Goal: Task Accomplishment & Management: Use online tool/utility

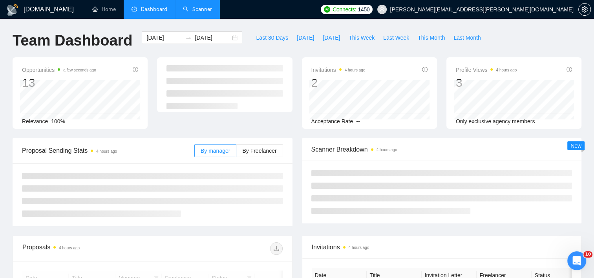
click at [193, 6] on link "Scanner" at bounding box center [197, 9] width 29 height 7
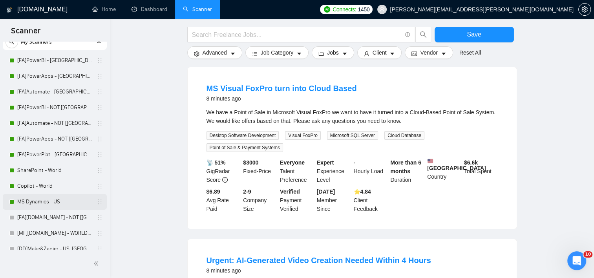
scroll to position [39, 0]
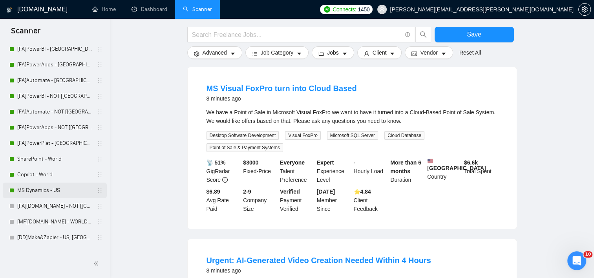
click at [45, 191] on link "MS Dynamics - US" at bounding box center [54, 191] width 75 height 16
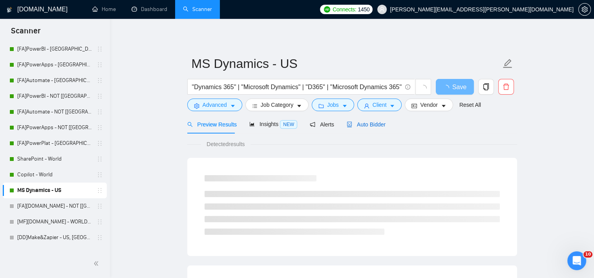
click at [350, 123] on span "Auto Bidder" at bounding box center [366, 124] width 39 height 6
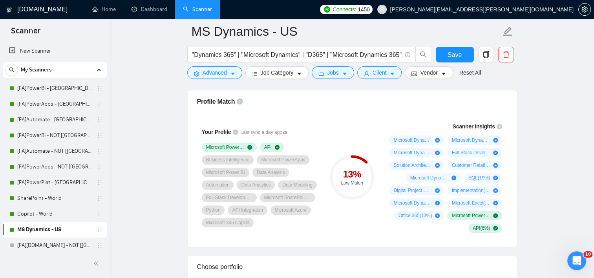
drag, startPoint x: 58, startPoint y: 88, endPoint x: 231, endPoint y: 98, distance: 173.1
click at [57, 88] on link "[FA]PowerBI - [GEOGRAPHIC_DATA], [GEOGRAPHIC_DATA], [GEOGRAPHIC_DATA]" at bounding box center [54, 89] width 75 height 16
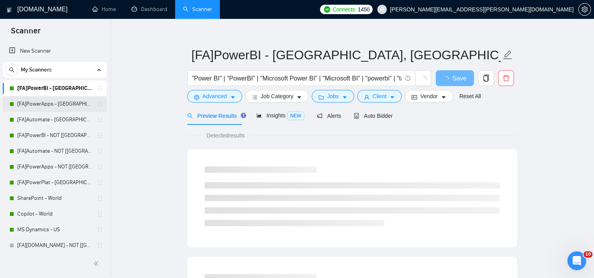
click at [51, 104] on link "[FA]PowerApps - [GEOGRAPHIC_DATA], [GEOGRAPHIC_DATA], [GEOGRAPHIC_DATA]" at bounding box center [54, 104] width 75 height 16
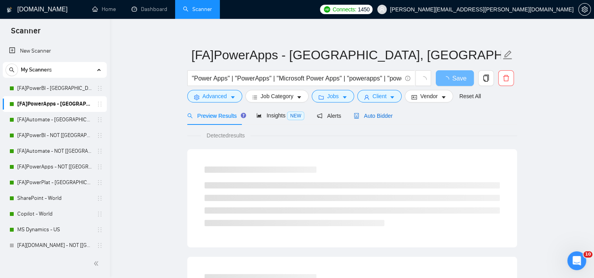
click at [385, 113] on span "Auto Bidder" at bounding box center [373, 116] width 39 height 6
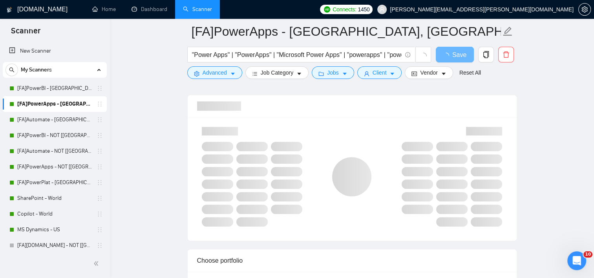
scroll to position [519, 0]
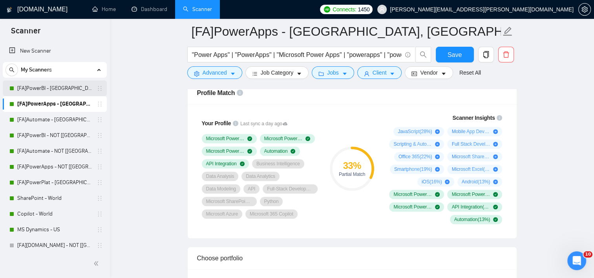
click at [38, 91] on link "[FA]PowerBI - [GEOGRAPHIC_DATA], [GEOGRAPHIC_DATA], [GEOGRAPHIC_DATA]" at bounding box center [54, 89] width 75 height 16
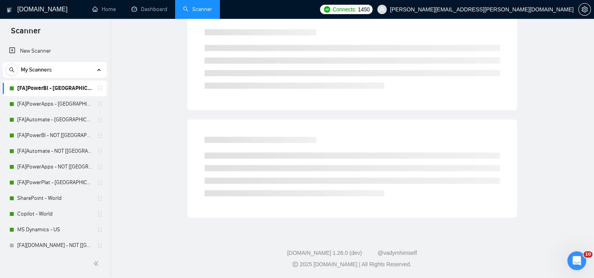
scroll to position [9, 0]
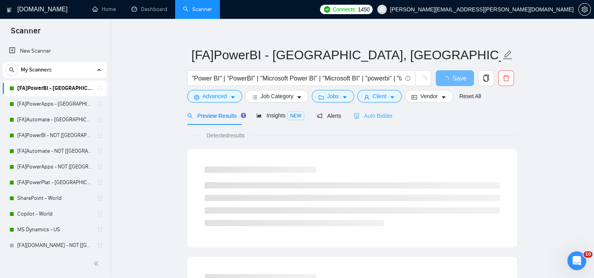
click at [374, 120] on div "Auto Bidder" at bounding box center [373, 115] width 39 height 18
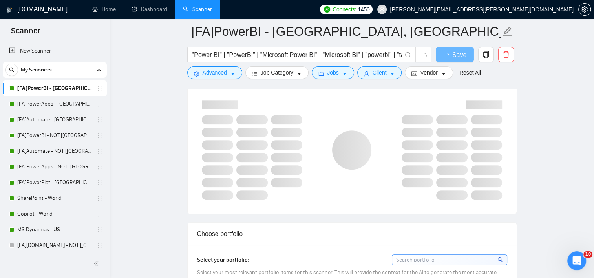
scroll to position [519, 0]
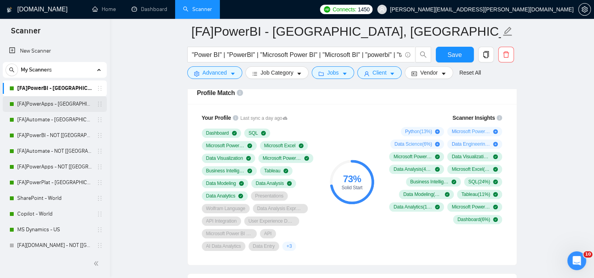
click at [51, 106] on link "[FA]PowerApps - [GEOGRAPHIC_DATA], [GEOGRAPHIC_DATA], [GEOGRAPHIC_DATA]" at bounding box center [54, 104] width 75 height 16
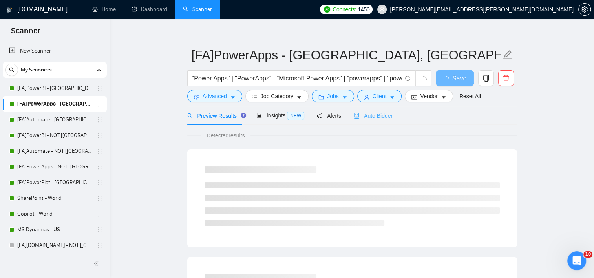
click at [373, 121] on div "Auto Bidder" at bounding box center [373, 115] width 39 height 18
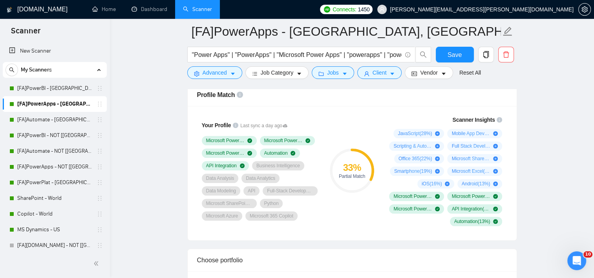
scroll to position [519, 0]
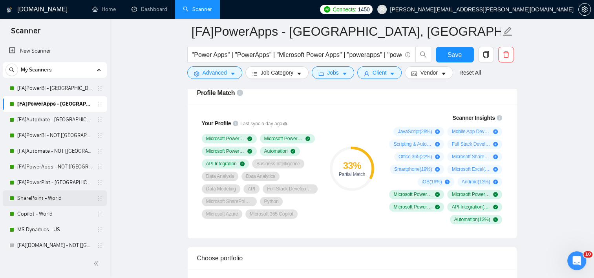
click at [61, 184] on link "[FA]PowerPlat - [GEOGRAPHIC_DATA], [GEOGRAPHIC_DATA], [GEOGRAPHIC_DATA]" at bounding box center [54, 183] width 75 height 16
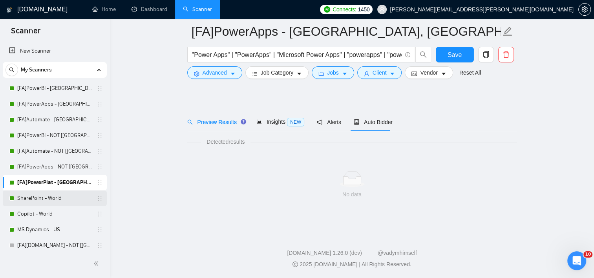
scroll to position [9, 0]
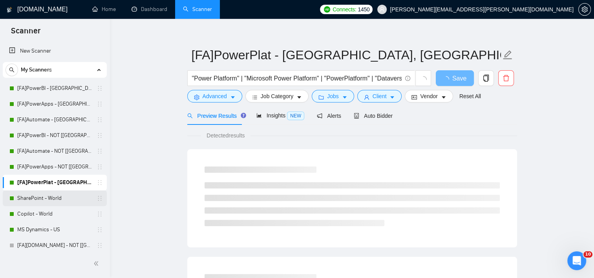
click at [54, 198] on link "SharePoint - World" at bounding box center [54, 198] width 75 height 16
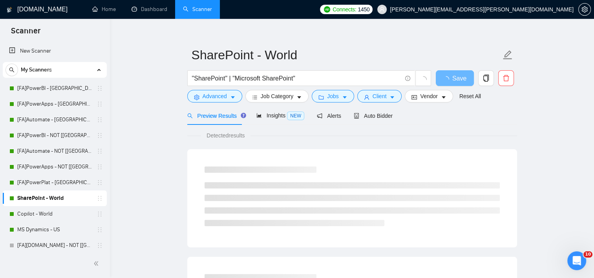
click at [393, 115] on div "Preview Results Insights NEW Alerts Auto Bidder" at bounding box center [352, 115] width 330 height 18
drag, startPoint x: 382, startPoint y: 117, endPoint x: 396, endPoint y: 127, distance: 17.7
click at [382, 116] on span "Auto Bidder" at bounding box center [373, 116] width 39 height 6
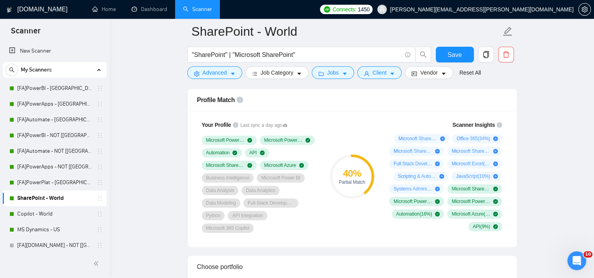
scroll to position [519, 0]
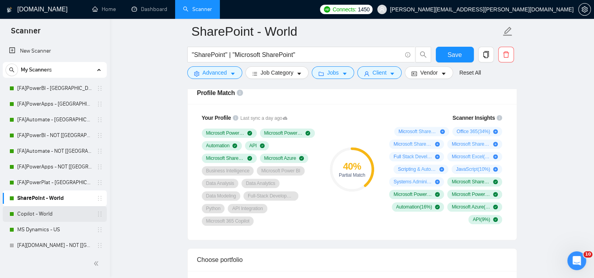
click at [47, 215] on link "Copilot - World" at bounding box center [54, 214] width 75 height 16
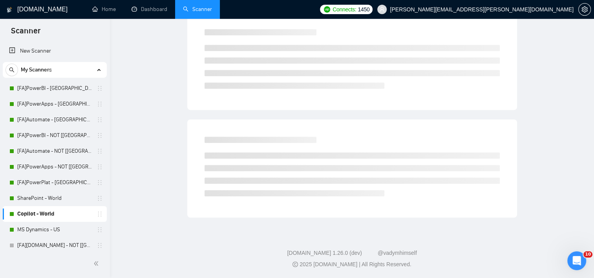
scroll to position [9, 0]
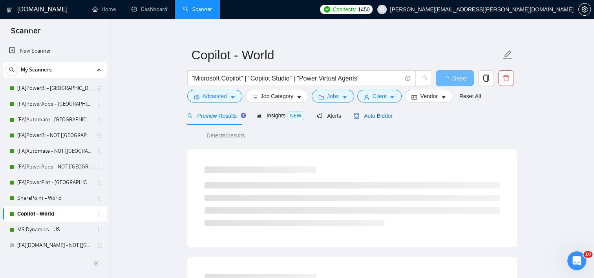
click at [357, 117] on span "Auto Bidder" at bounding box center [373, 116] width 39 height 6
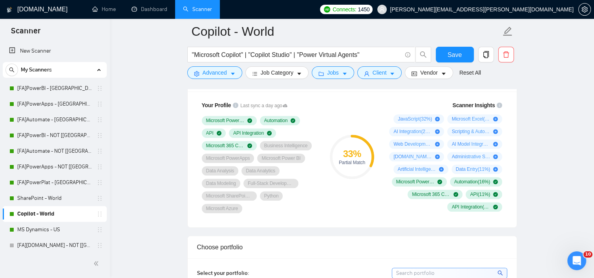
scroll to position [519, 0]
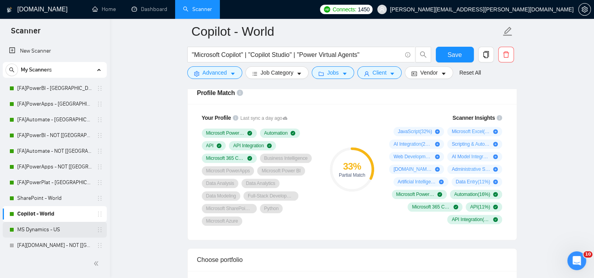
drag, startPoint x: 30, startPoint y: 236, endPoint x: 42, endPoint y: 229, distance: 13.7
click at [30, 236] on link "MS Dynamics - US" at bounding box center [54, 230] width 75 height 16
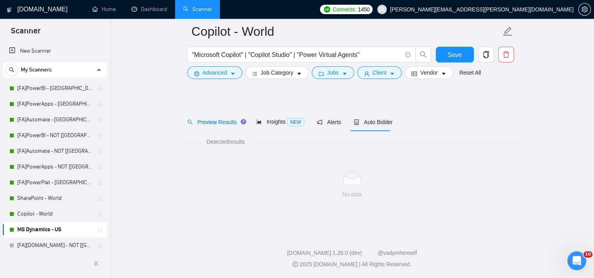
scroll to position [9, 0]
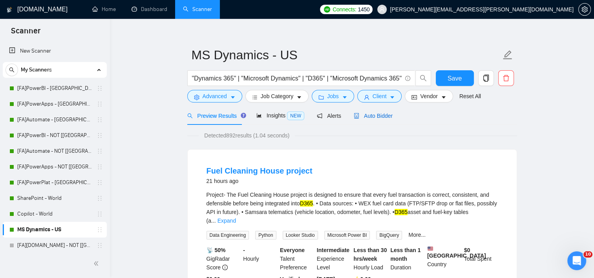
click at [380, 113] on span "Auto Bidder" at bounding box center [373, 116] width 39 height 6
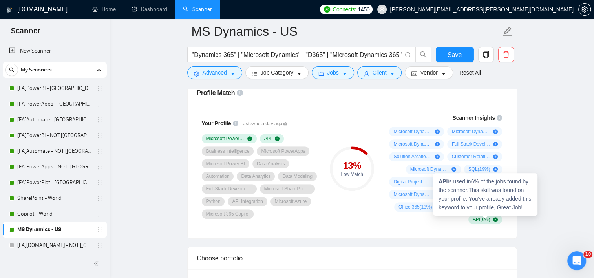
scroll to position [480, 0]
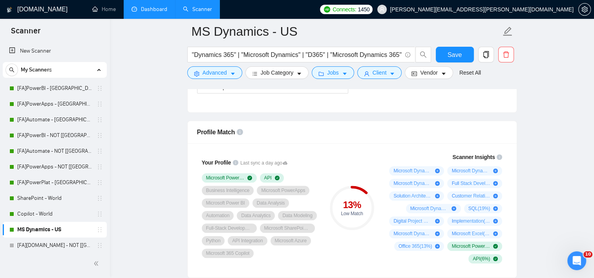
click at [165, 12] on link "Dashboard" at bounding box center [150, 9] width 36 height 7
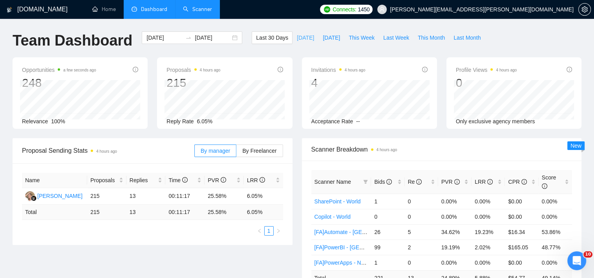
click at [297, 38] on span "[DATE]" at bounding box center [305, 37] width 17 height 9
type input "[DATE]"
click at [408, 177] on div "Re" at bounding box center [421, 181] width 27 height 9
click at [399, 179] on div "Bids" at bounding box center [387, 181] width 27 height 9
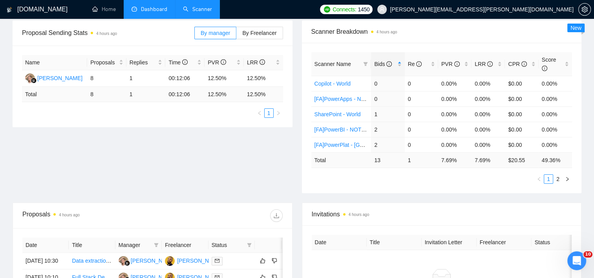
scroll to position [79, 0]
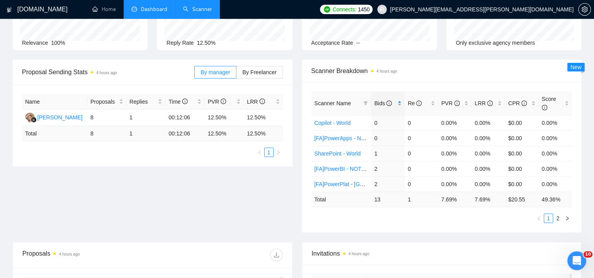
click at [399, 104] on div "Bids" at bounding box center [387, 103] width 27 height 9
click at [400, 99] on div "Bids" at bounding box center [387, 103] width 27 height 9
click at [397, 99] on div "Bids" at bounding box center [387, 103] width 27 height 9
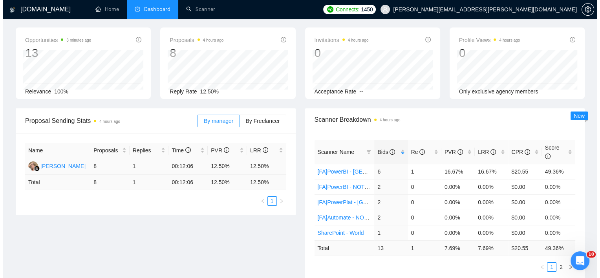
scroll to position [0, 0]
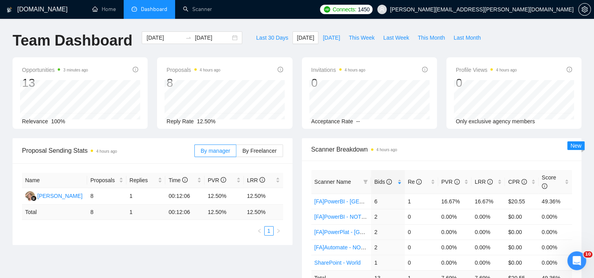
drag, startPoint x: 208, startPoint y: 16, endPoint x: 215, endPoint y: 22, distance: 9.4
click at [208, 13] on link "Scanner" at bounding box center [197, 9] width 29 height 7
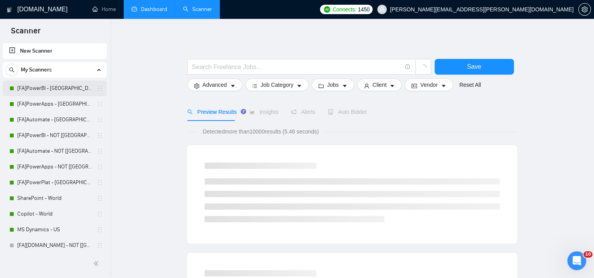
click at [52, 92] on link "[FA]PowerBI - [GEOGRAPHIC_DATA], [GEOGRAPHIC_DATA], [GEOGRAPHIC_DATA]" at bounding box center [54, 89] width 75 height 16
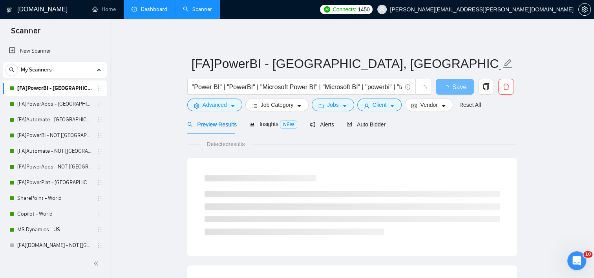
click at [218, 123] on span "Preview Results" at bounding box center [211, 124] width 49 height 6
click at [221, 104] on span "Advanced" at bounding box center [215, 105] width 24 height 9
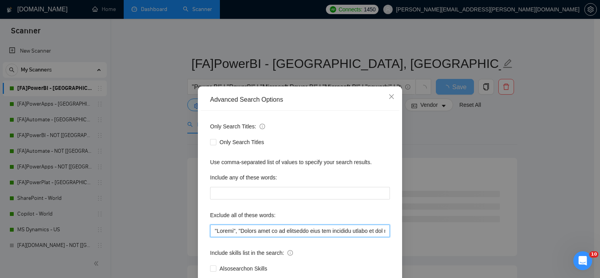
click at [210, 231] on input "text" at bounding box center [300, 231] width 180 height 13
paste input "residency required"
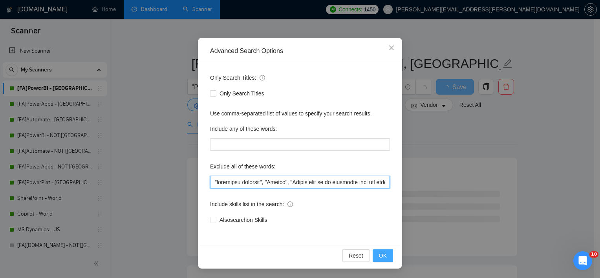
type input ""residency required", "Crypto", "Please send me an estimated cost and timeline …"
click at [385, 258] on button "OK" at bounding box center [383, 255] width 20 height 13
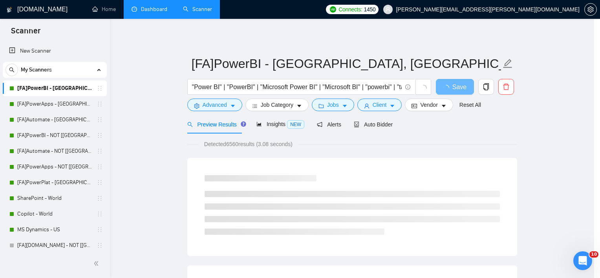
scroll to position [9, 0]
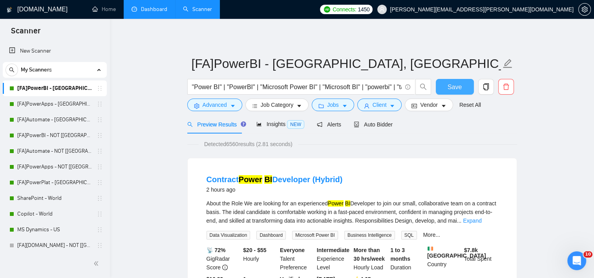
click at [454, 88] on span "Save" at bounding box center [455, 87] width 14 height 10
click at [39, 105] on link "[FA]PowerApps - [GEOGRAPHIC_DATA], [GEOGRAPHIC_DATA], [GEOGRAPHIC_DATA]" at bounding box center [54, 104] width 75 height 16
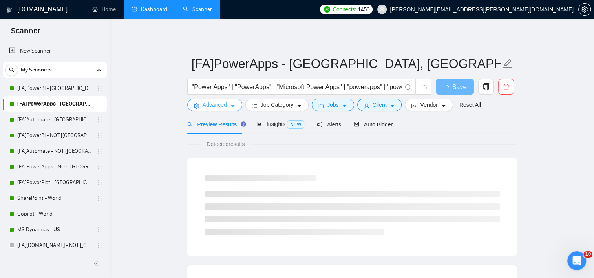
click at [203, 103] on span "Advanced" at bounding box center [215, 105] width 24 height 9
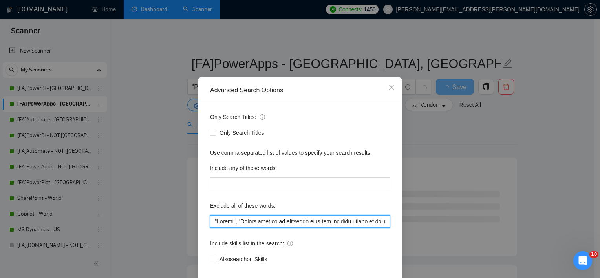
click at [211, 228] on input "text" at bounding box center [300, 221] width 180 height 13
paste input ""residency required","
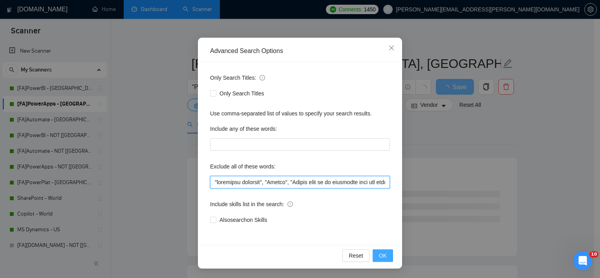
type input ""residency required", "Crypto", "Please send me an estimated cost and timeline …"
click at [382, 261] on button "OK" at bounding box center [383, 255] width 20 height 13
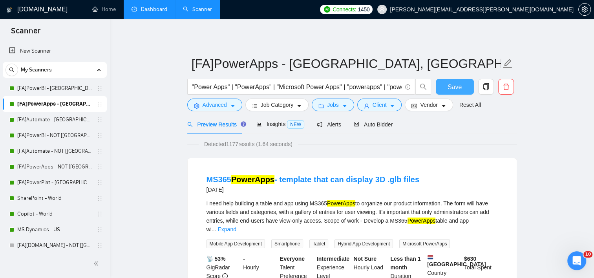
click at [461, 87] on button "Save" at bounding box center [455, 87] width 38 height 16
click at [49, 117] on link "[FA]Automate - [GEOGRAPHIC_DATA], [GEOGRAPHIC_DATA], [GEOGRAPHIC_DATA]" at bounding box center [54, 120] width 75 height 16
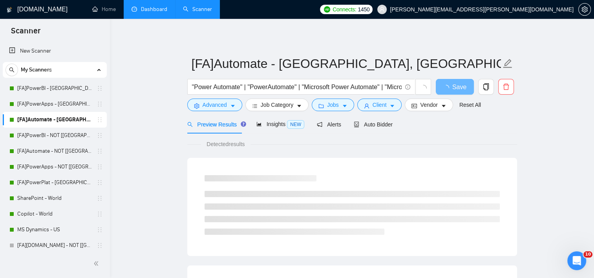
click at [209, 123] on span "Preview Results" at bounding box center [215, 124] width 57 height 6
click at [213, 106] on span "Advanced" at bounding box center [215, 105] width 24 height 9
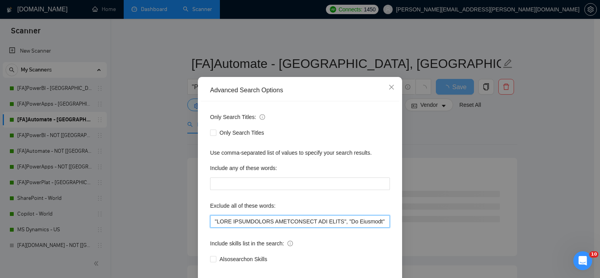
drag, startPoint x: 209, startPoint y: 229, endPoint x: 214, endPoint y: 207, distance: 22.7
click at [210, 228] on input "text" at bounding box center [300, 221] width 180 height 13
paste input ""residency required","
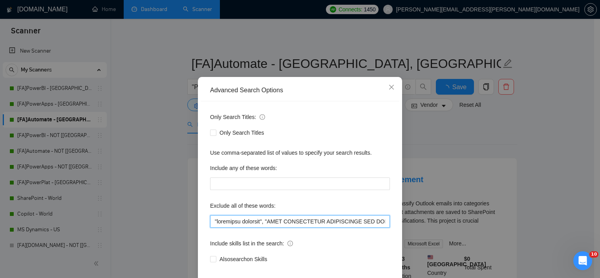
scroll to position [39, 0]
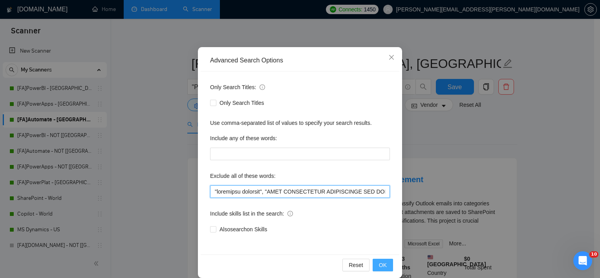
type input ""residency required", "ONLY INDEPENDANT FREELANCERS CAN APPLY", "No Agencies", …"
click at [384, 265] on button "OK" at bounding box center [383, 265] width 20 height 13
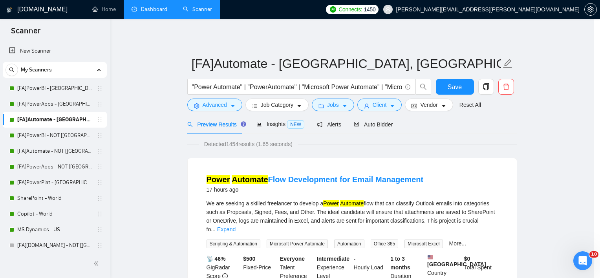
scroll to position [9, 0]
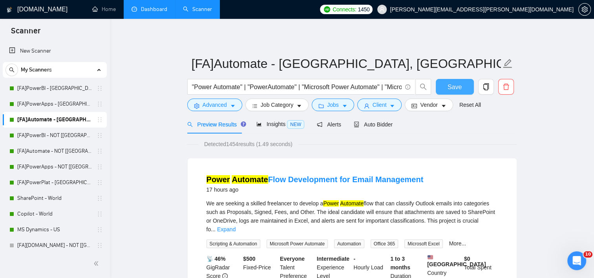
click at [452, 85] on span "Save" at bounding box center [455, 87] width 14 height 10
click at [60, 140] on link "[FA]PowerBI - NOT [[GEOGRAPHIC_DATA], CAN, [GEOGRAPHIC_DATA]]" at bounding box center [54, 136] width 75 height 16
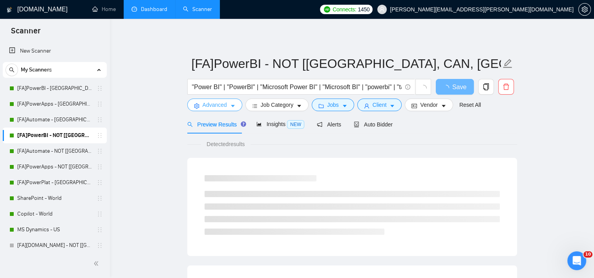
click at [216, 106] on span "Advanced" at bounding box center [215, 105] width 24 height 9
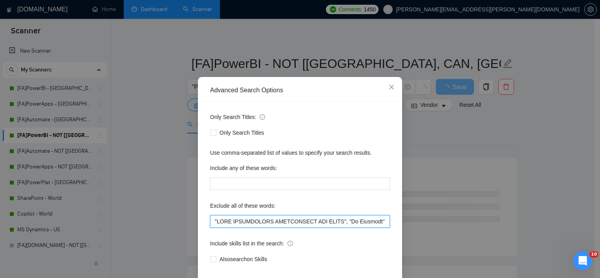
click at [213, 228] on input "text" at bounding box center [300, 221] width 180 height 13
paste input ""residency required","
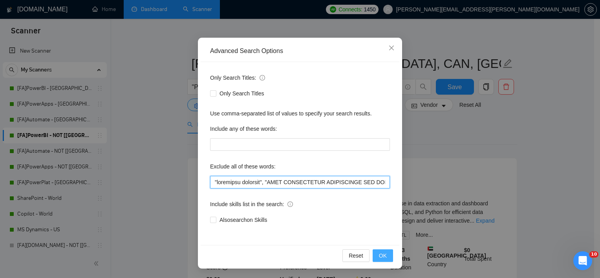
type input ""residency required", "ONLY INDEPENDANT FREELANCERS CAN APPLY", "No Agencies", …"
click at [386, 260] on button "OK" at bounding box center [383, 255] width 20 height 13
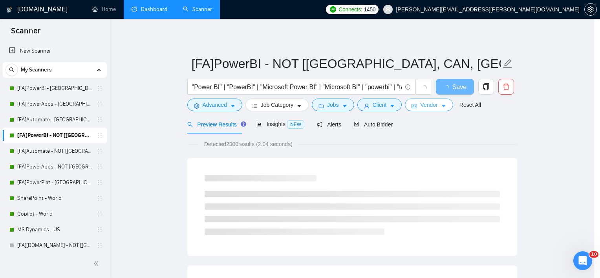
scroll to position [9, 0]
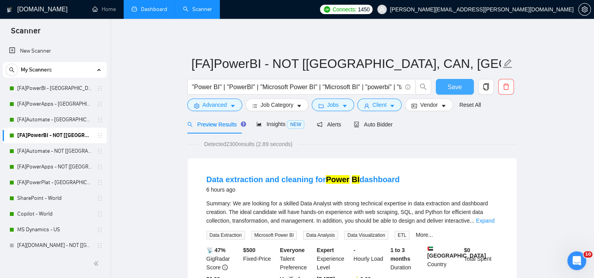
click at [452, 85] on span "Save" at bounding box center [455, 87] width 14 height 10
click at [63, 151] on link "[FA]Automate - NOT [[GEOGRAPHIC_DATA], [GEOGRAPHIC_DATA], [GEOGRAPHIC_DATA]]" at bounding box center [54, 151] width 75 height 16
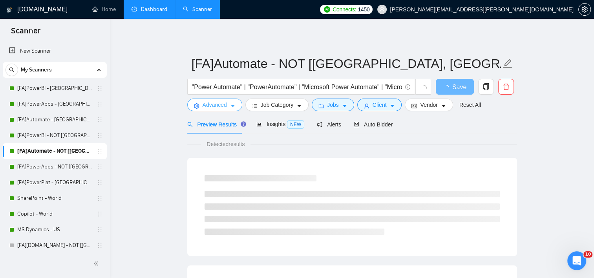
click at [199, 108] on button "Advanced" at bounding box center [214, 105] width 55 height 13
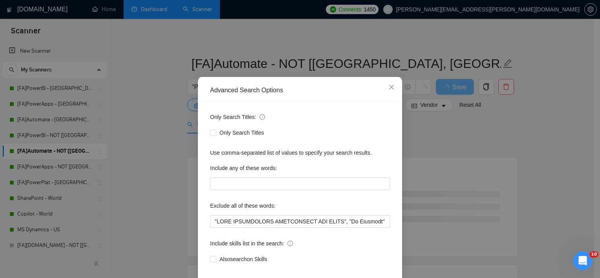
click at [203, 234] on div "Only Search Titles: Only Search Titles Use comma-separated list of values to sp…" at bounding box center [300, 192] width 199 height 183
click at [214, 228] on input "text" at bounding box center [300, 221] width 180 height 13
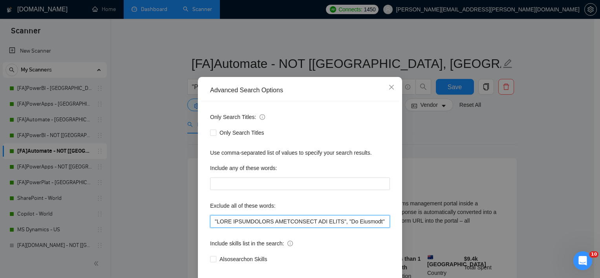
paste input ""residency required","
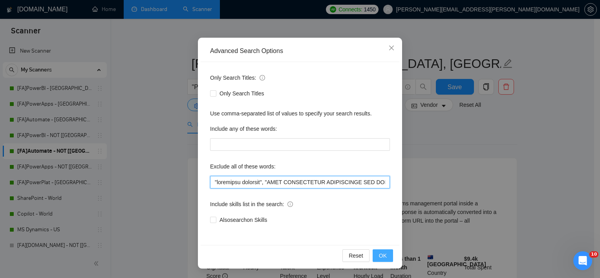
type input ""residency required", "ONLY INDEPENDANT FREELANCERS CAN APPLY", "No Agencies", …"
click at [385, 259] on button "OK" at bounding box center [383, 255] width 20 height 13
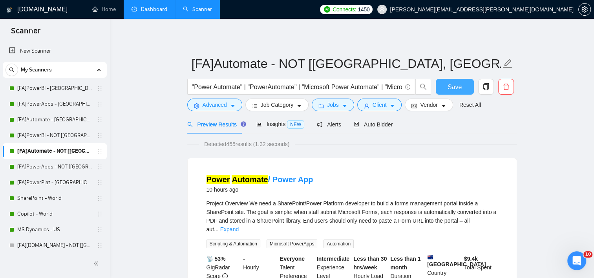
click at [450, 90] on span "Save" at bounding box center [455, 87] width 14 height 10
click at [223, 104] on span "Advanced" at bounding box center [215, 105] width 24 height 9
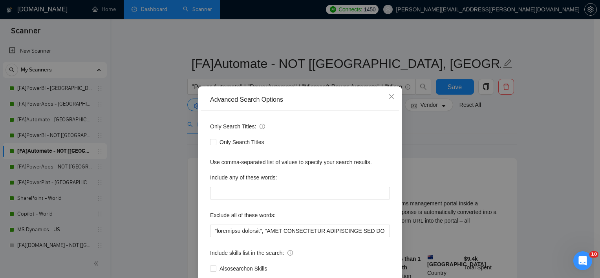
drag, startPoint x: 157, startPoint y: 207, endPoint x: 129, endPoint y: 200, distance: 29.0
click at [157, 206] on div "Advanced Search Options Only Search Titles: Only Search Titles Use comma-separa…" at bounding box center [300, 139] width 600 height 278
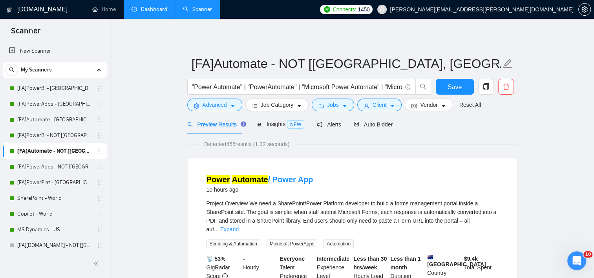
drag, startPoint x: 33, startPoint y: 171, endPoint x: 155, endPoint y: 150, distance: 124.0
click at [32, 171] on link "[FA]PowerApps - NOT [[GEOGRAPHIC_DATA], CAN, [GEOGRAPHIC_DATA]]" at bounding box center [54, 167] width 75 height 16
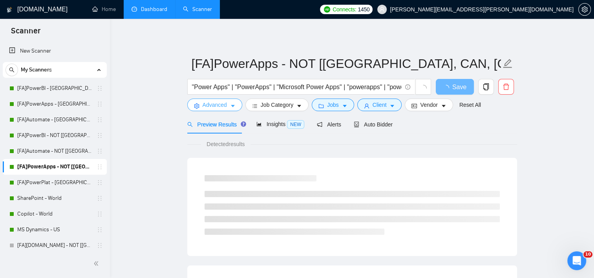
drag, startPoint x: 212, startPoint y: 108, endPoint x: 223, endPoint y: 167, distance: 59.9
click at [212, 108] on span "Advanced" at bounding box center [215, 105] width 24 height 9
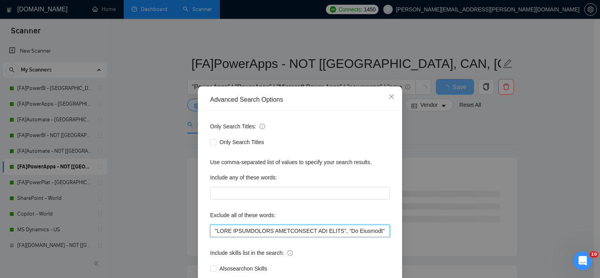
click at [210, 229] on input "text" at bounding box center [300, 231] width 180 height 13
paste input ""residency required","
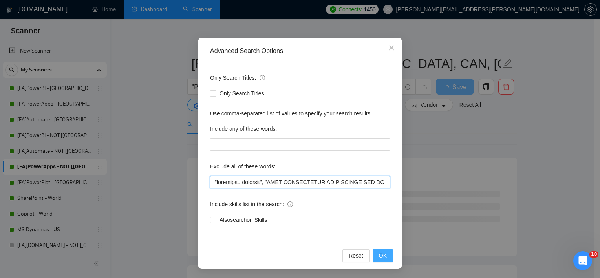
type input ""residency required", "ONLY INDEPENDANT FREELANCERS CAN APPLY", "No Agencies", …"
click at [381, 251] on button "OK" at bounding box center [383, 255] width 20 height 13
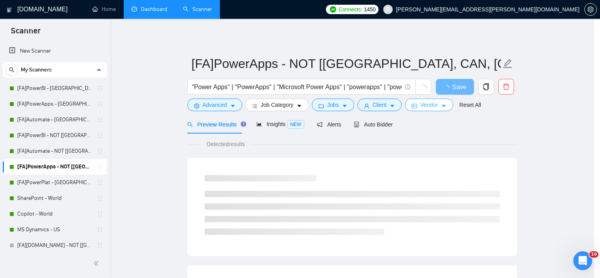
scroll to position [9, 0]
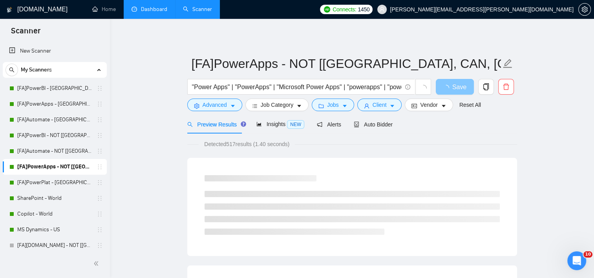
click at [456, 91] on span "Save" at bounding box center [459, 87] width 14 height 10
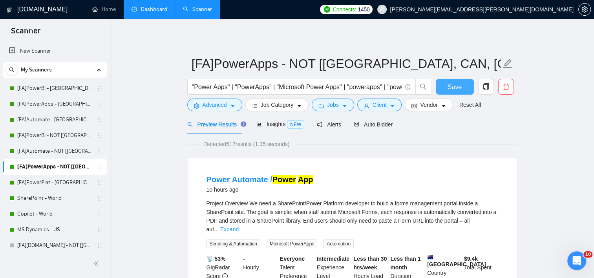
click at [454, 89] on span "Save" at bounding box center [455, 87] width 14 height 10
click at [50, 180] on link "[FA]PowerPlat - [GEOGRAPHIC_DATA], [GEOGRAPHIC_DATA], [GEOGRAPHIC_DATA]" at bounding box center [54, 183] width 75 height 16
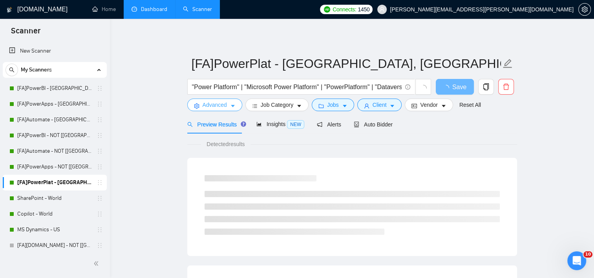
click at [205, 106] on span "Advanced" at bounding box center [215, 105] width 24 height 9
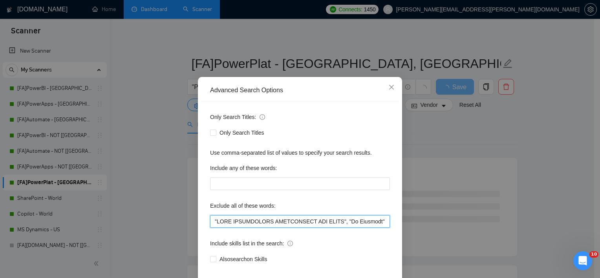
click at [213, 228] on input "text" at bounding box center [300, 221] width 180 height 13
click at [212, 228] on input "text" at bounding box center [300, 221] width 180 height 13
paste input ""residency required","
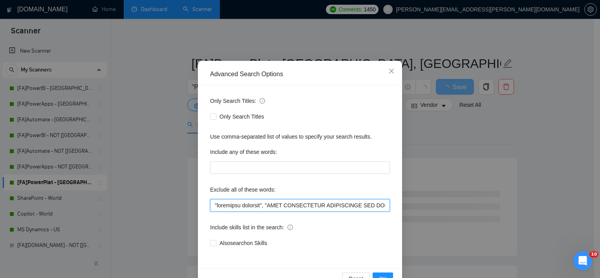
scroll to position [39, 0]
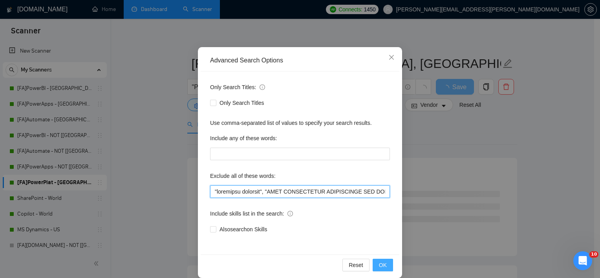
type input ""residency required", "ONLY INDEPENDANT FREELANCERS CAN APPLY", "No Agencies", …"
click at [379, 265] on span "OK" at bounding box center [383, 265] width 8 height 9
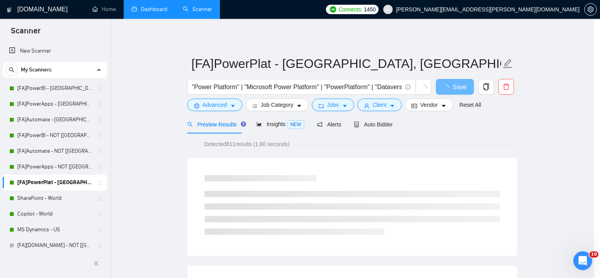
scroll to position [9, 0]
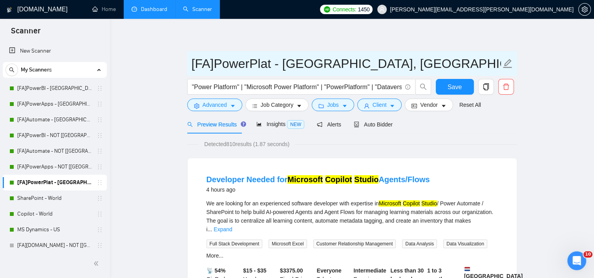
drag, startPoint x: 453, startPoint y: 86, endPoint x: 462, endPoint y: 61, distance: 26.3
click at [462, 61] on input "[FA]PowerPlat - [GEOGRAPHIC_DATA], [GEOGRAPHIC_DATA], [GEOGRAPHIC_DATA]" at bounding box center [346, 64] width 309 height 20
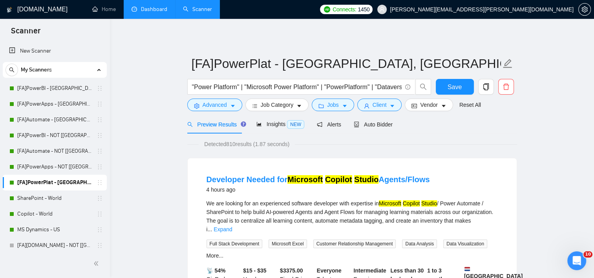
click at [448, 95] on div "Save" at bounding box center [454, 89] width 41 height 20
click at [454, 85] on span "Save" at bounding box center [455, 87] width 14 height 10
click at [49, 203] on link "SharePoint - World" at bounding box center [54, 198] width 75 height 16
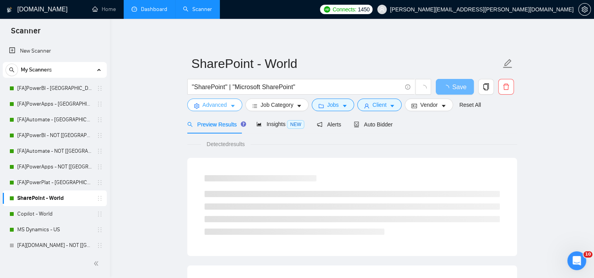
click at [236, 106] on button "Advanced" at bounding box center [214, 105] width 55 height 13
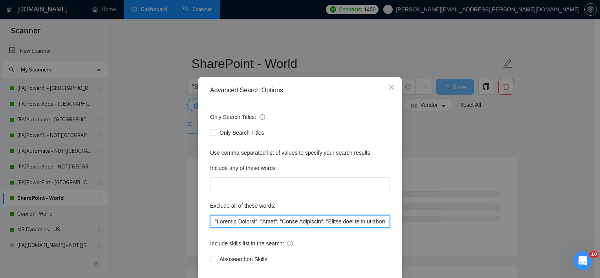
click at [210, 228] on input "text" at bounding box center [300, 221] width 180 height 13
paste input ""residency required","
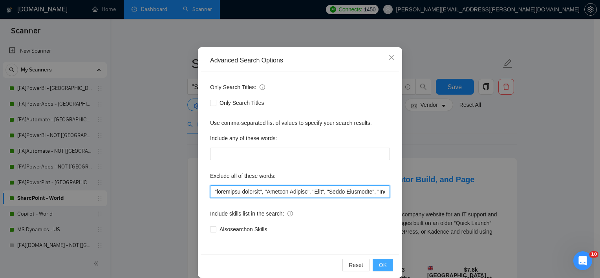
type input ""residency required", "Project Manager", "Java", "Sales Associate", "Please sen…"
click at [381, 265] on span "OK" at bounding box center [383, 265] width 8 height 9
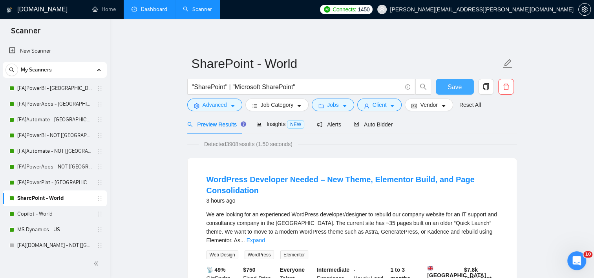
click at [452, 85] on span "Save" at bounding box center [455, 87] width 14 height 10
click at [44, 212] on link "Copilot - World" at bounding box center [54, 214] width 75 height 16
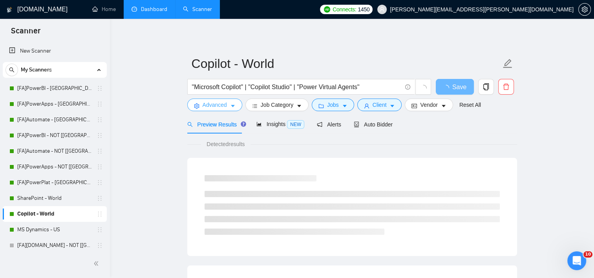
click at [212, 107] on span "Advanced" at bounding box center [215, 105] width 24 height 9
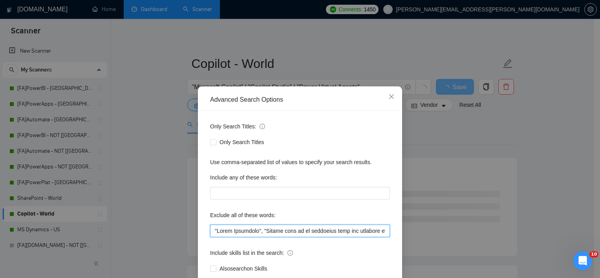
click at [210, 228] on input "text" at bounding box center [300, 231] width 180 height 13
paste input ""residency required","
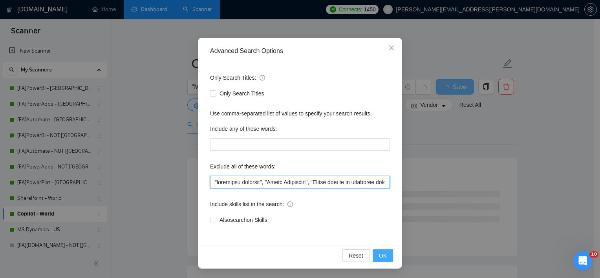
type input ""residency required", "Sales Associate", "Please send me an estimated cost and …"
click at [384, 256] on button "OK" at bounding box center [383, 255] width 20 height 13
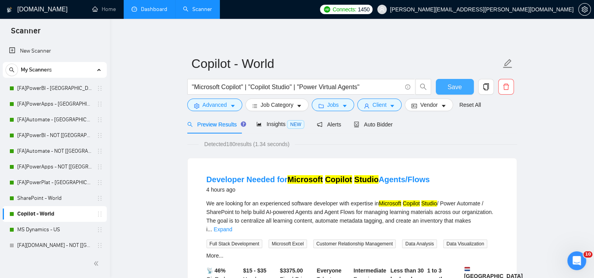
click at [455, 86] on span "Save" at bounding box center [455, 87] width 14 height 10
click at [45, 226] on link "MS Dynamics - US" at bounding box center [54, 230] width 75 height 16
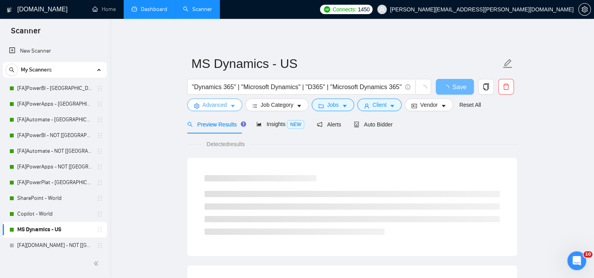
click at [226, 104] on span "Advanced" at bounding box center [215, 105] width 24 height 9
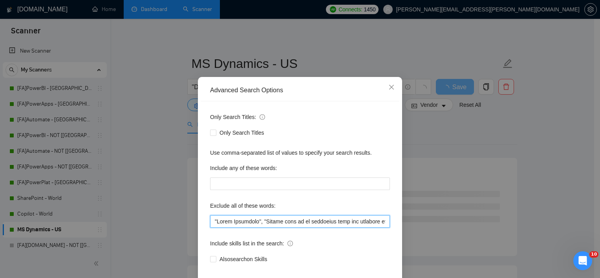
click at [210, 228] on input "text" at bounding box center [300, 221] width 180 height 13
paste input ""residency required","
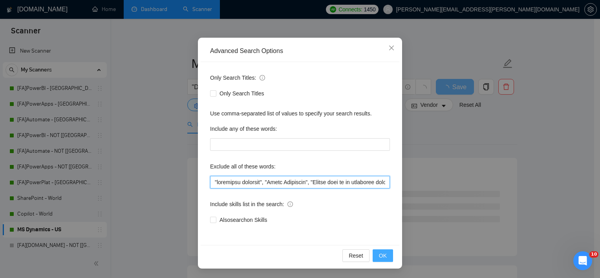
type input ""residency required", "Sales Associate", "Please send me an estimated cost and …"
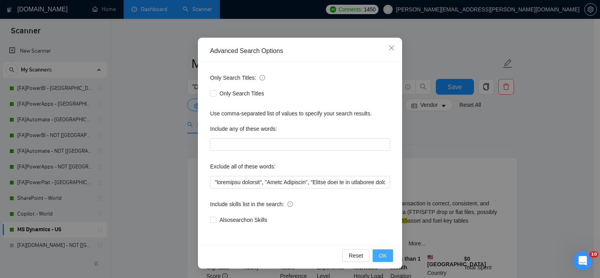
click at [382, 259] on span "OK" at bounding box center [383, 255] width 8 height 9
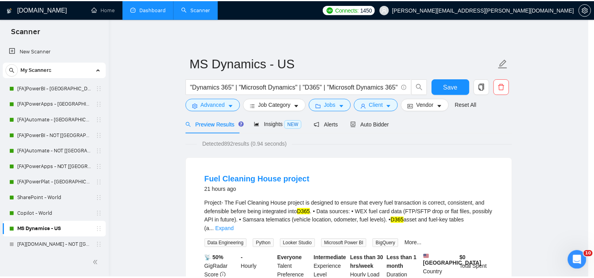
scroll to position [9, 0]
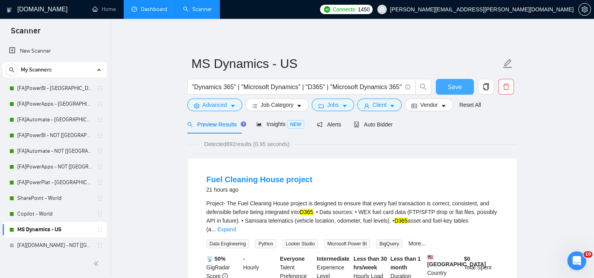
click at [456, 87] on span "Save" at bounding box center [455, 87] width 14 height 10
